Goal: Transaction & Acquisition: Obtain resource

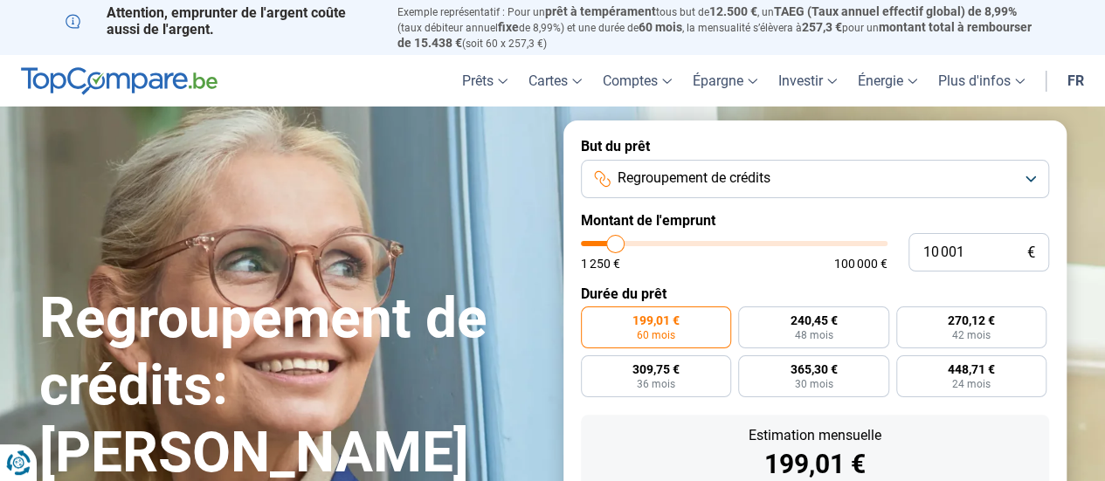
click at [799, 190] on button "Regroupement de crédits" at bounding box center [815, 179] width 468 height 38
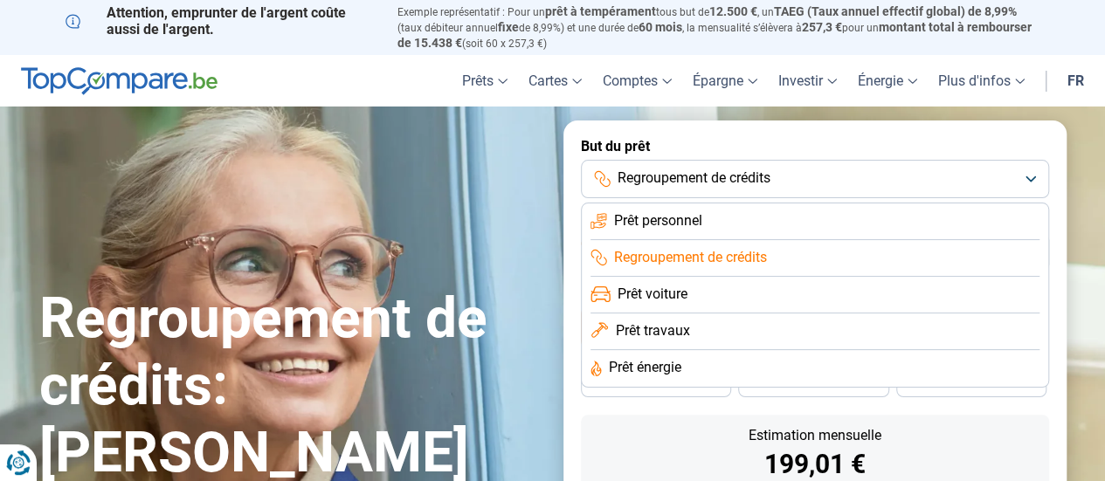
click at [757, 256] on span "Regroupement de crédits" at bounding box center [690, 257] width 153 height 19
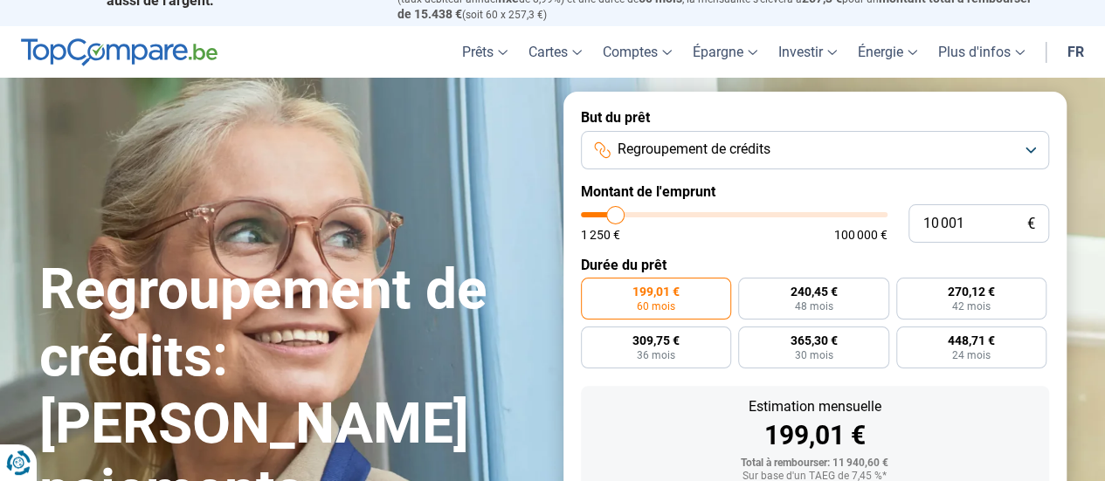
scroll to position [54, 0]
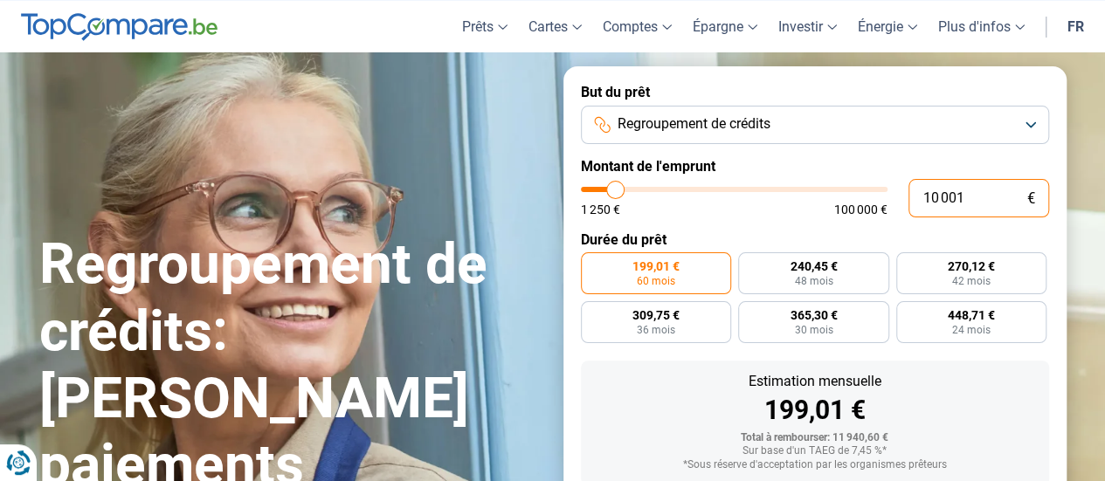
drag, startPoint x: 971, startPoint y: 193, endPoint x: 886, endPoint y: 194, distance: 85.6
click at [886, 194] on div "10 001 € 1 250 € 100 000 €" at bounding box center [815, 198] width 468 height 38
type input "10000"
radio input "true"
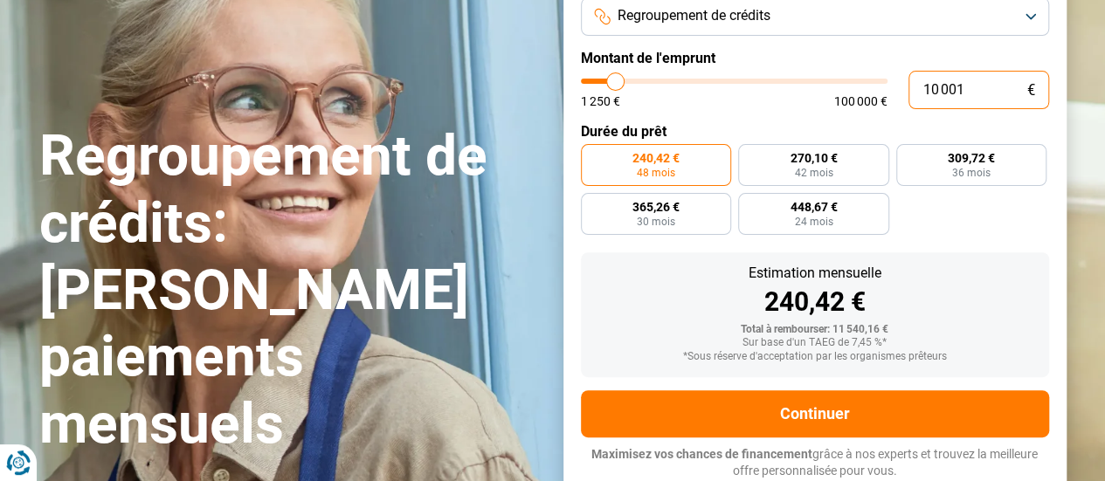
paste input "202 87"
type input "202 871"
type input "100000"
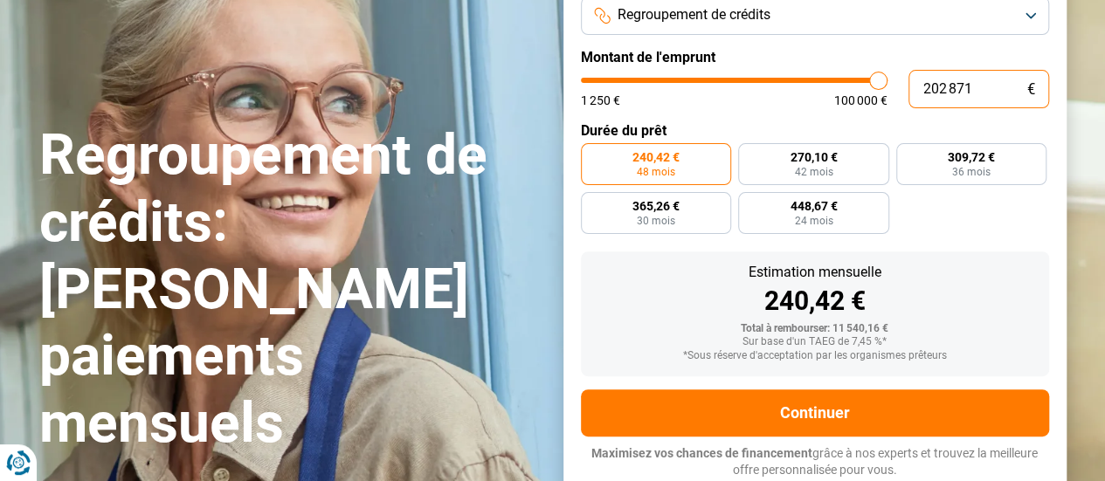
type input "100 000"
type input "100000"
radio input "false"
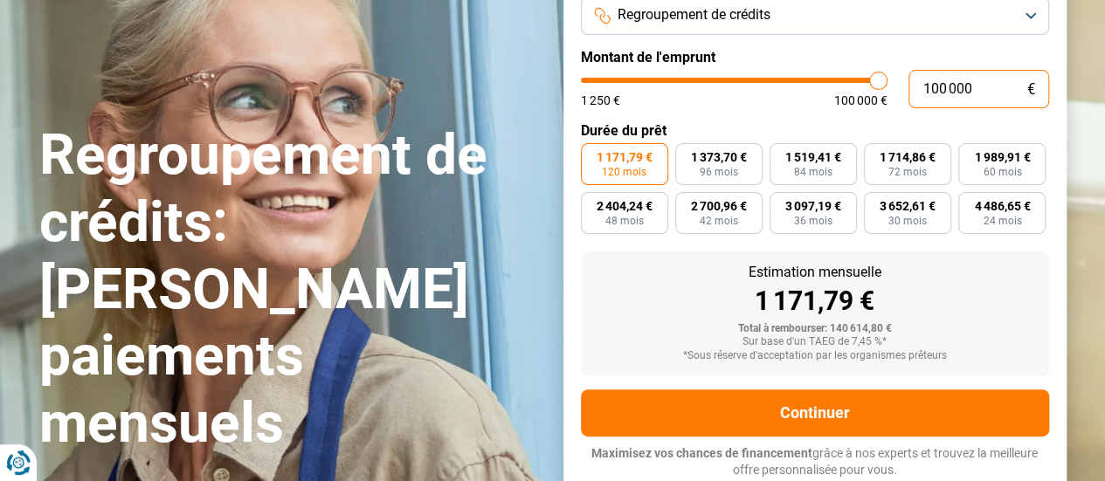
drag, startPoint x: 986, startPoint y: 93, endPoint x: 919, endPoint y: 90, distance: 67.3
click at [919, 90] on input "100 000" at bounding box center [979, 89] width 141 height 38
paste input "202 871"
type input "202 871"
type input "100000"
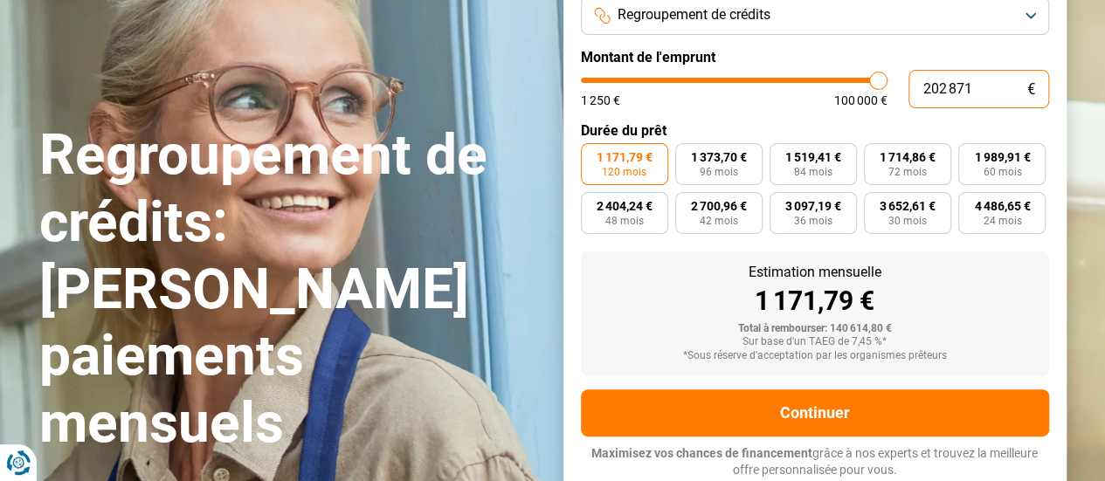
type input "100 000"
type input "100000"
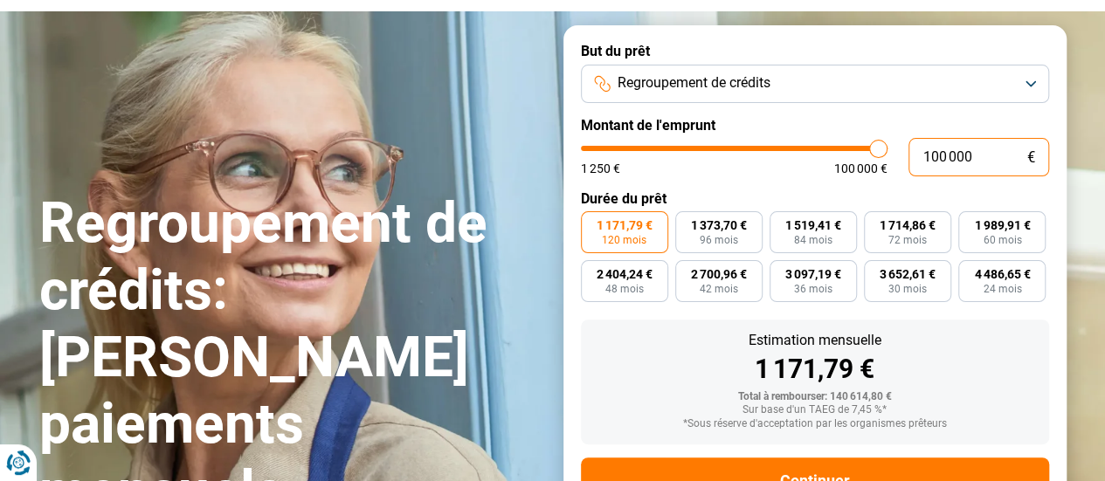
scroll to position [0, 0]
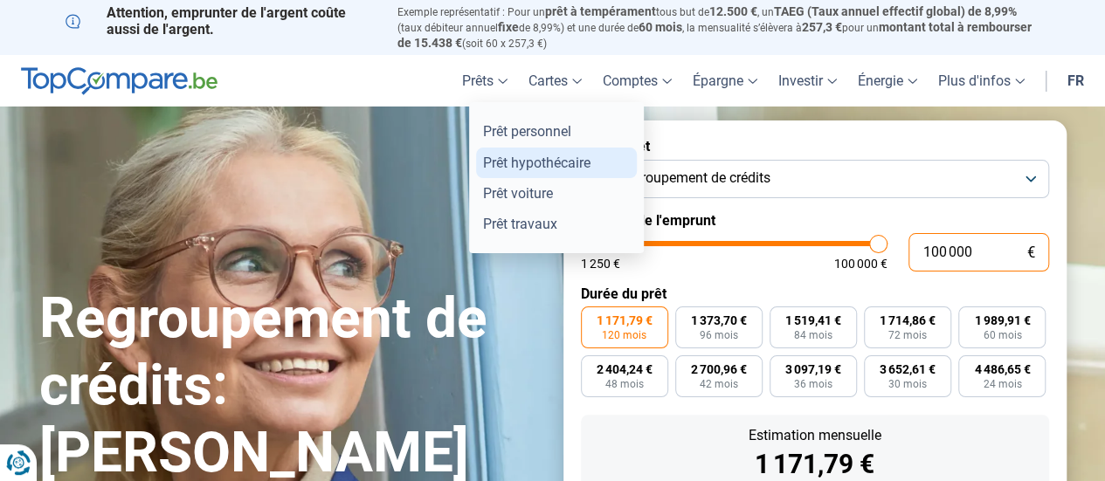
type input "100 000"
click at [519, 168] on link "Prêt hypothécaire" at bounding box center [556, 163] width 161 height 31
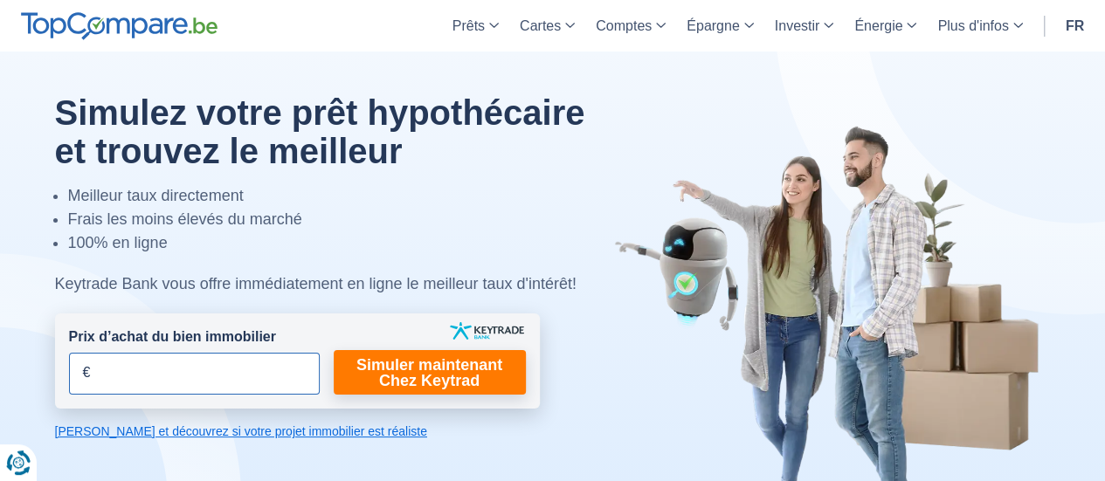
click at [227, 368] on input "Prix d’achat du bien immobilier" at bounding box center [194, 374] width 251 height 42
paste input "0.287.122"
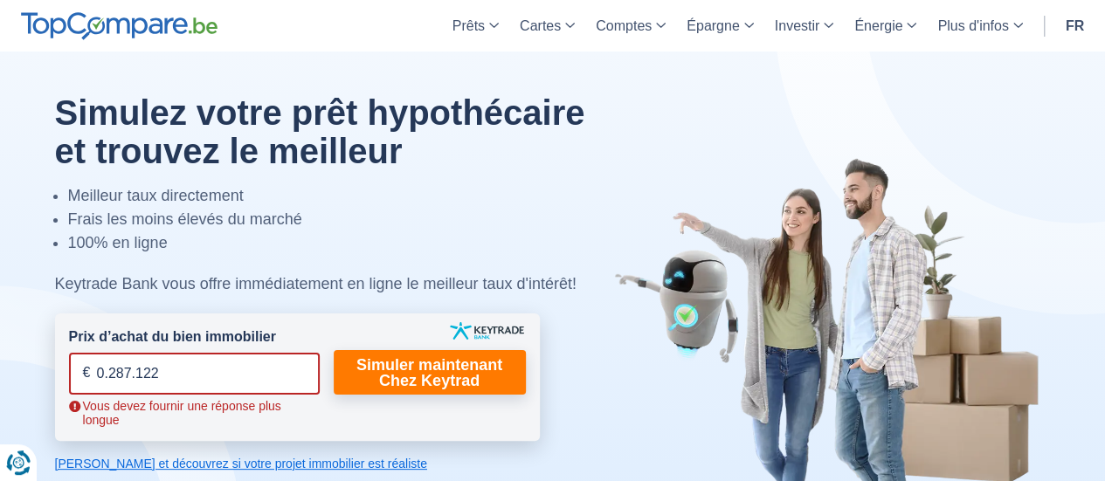
type input "0.287.122"
